Goal: Task Accomplishment & Management: Manage account settings

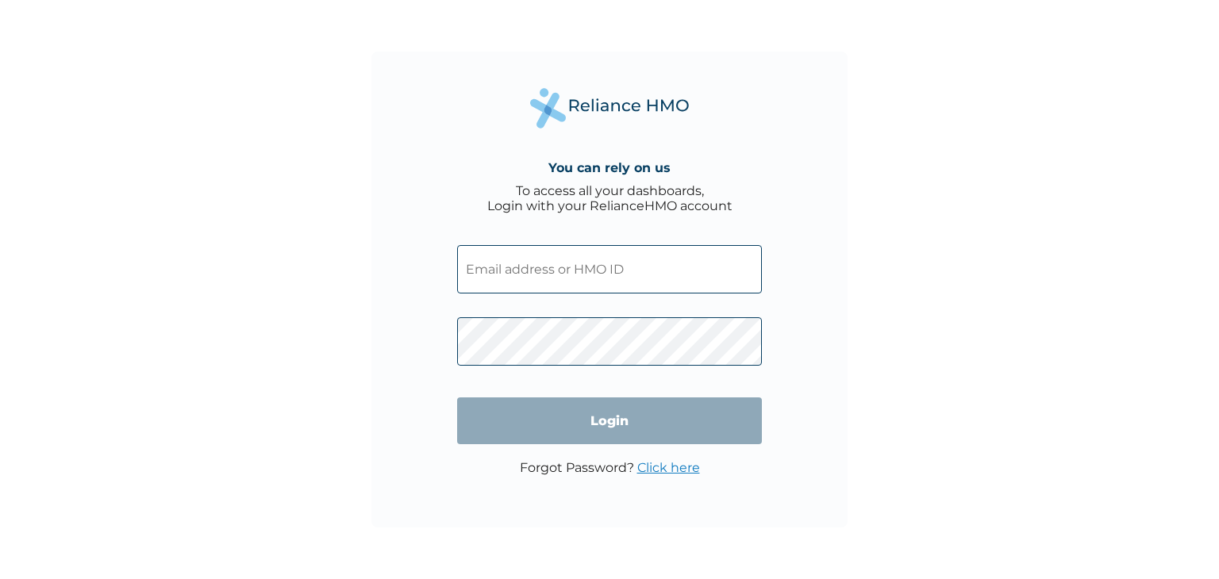
click at [514, 280] on input "text" at bounding box center [609, 269] width 305 height 48
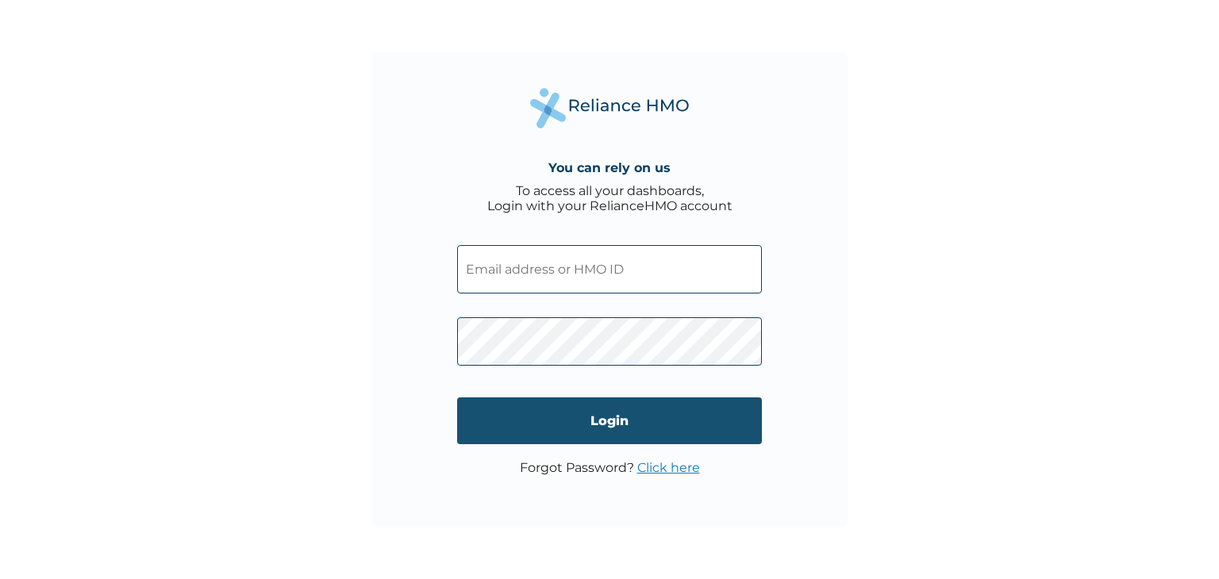
click at [584, 415] on input "Login" at bounding box center [609, 421] width 305 height 47
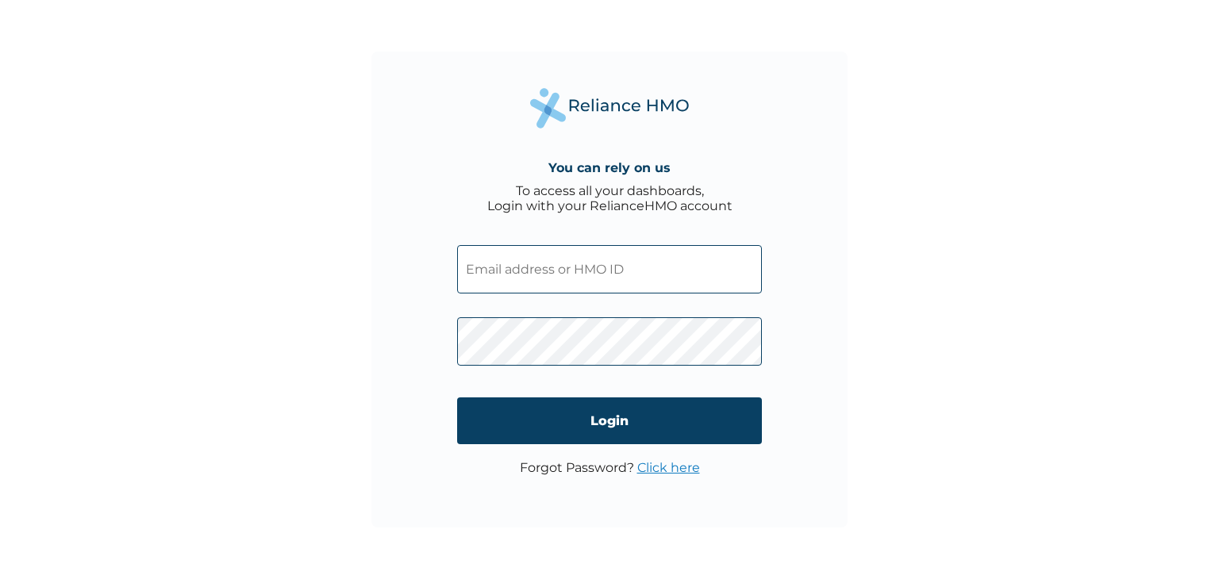
click at [530, 276] on input "text" at bounding box center [609, 269] width 305 height 48
click at [537, 264] on input "text" at bounding box center [609, 269] width 305 height 48
type input "[EMAIL_ADDRESS][DOMAIN_NAME]"
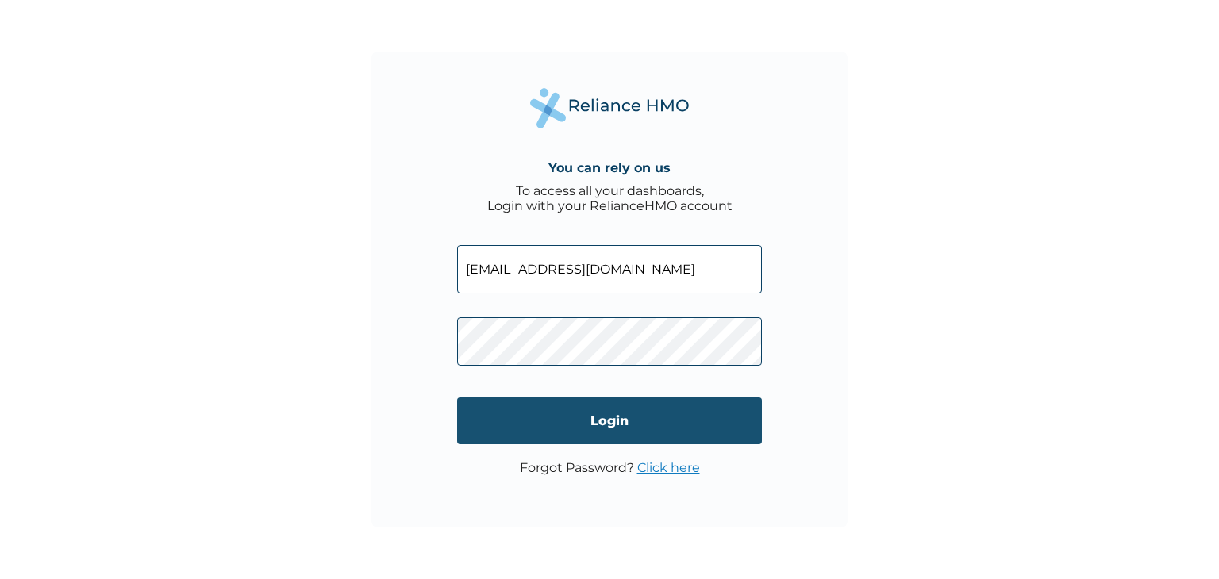
click at [591, 411] on input "Login" at bounding box center [609, 421] width 305 height 47
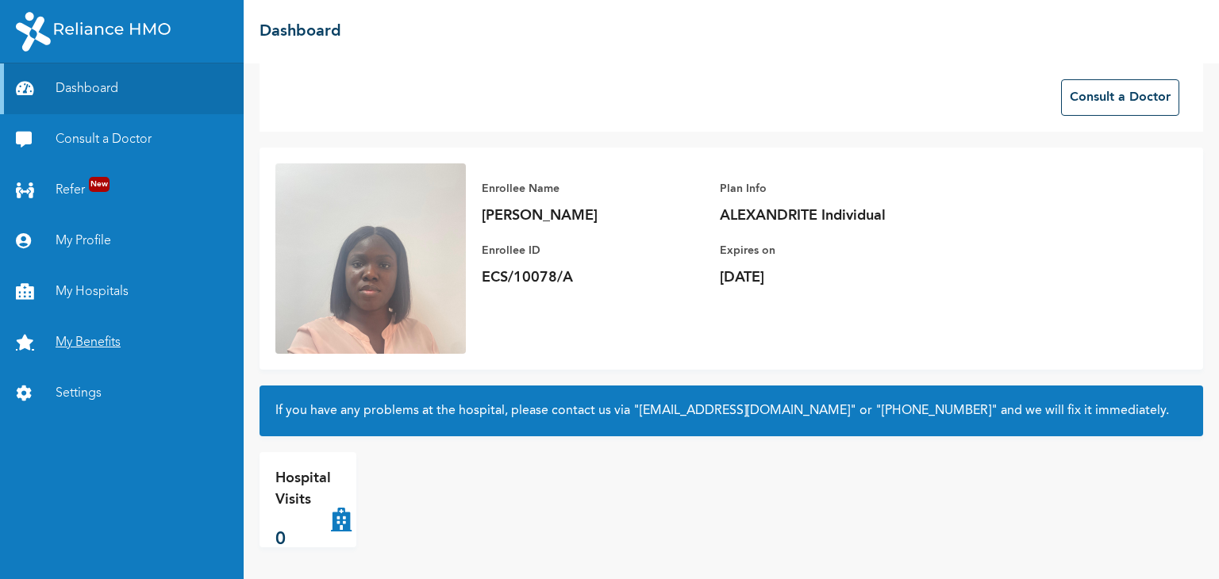
click at [108, 341] on link "My Benefits" at bounding box center [122, 343] width 244 height 51
